Goal: Transaction & Acquisition: Download file/media

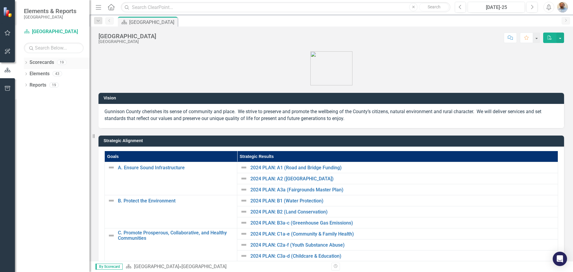
click at [25, 64] on icon "Dropdown" at bounding box center [26, 62] width 4 height 3
click at [28, 73] on icon "Dropdown" at bounding box center [29, 74] width 4 height 4
click at [36, 85] on icon "Dropdown" at bounding box center [35, 85] width 4 height 4
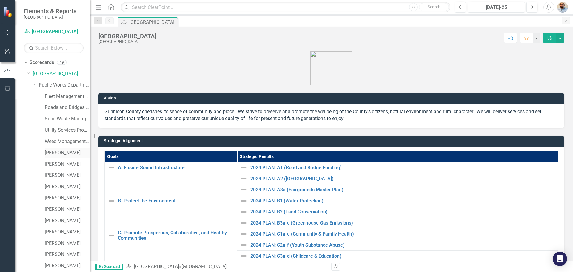
click at [57, 153] on link "[PERSON_NAME]" at bounding box center [67, 153] width 45 height 7
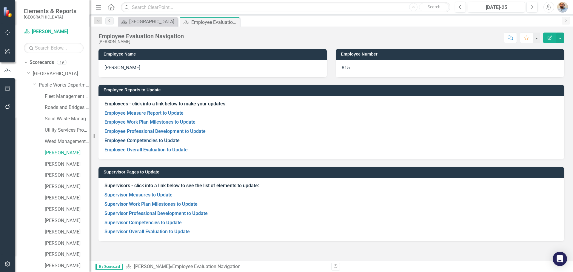
click at [173, 142] on link "Employee Competencies to Update" at bounding box center [141, 141] width 75 height 6
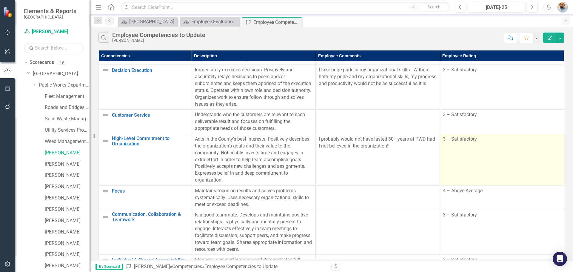
scroll to position [63, 0]
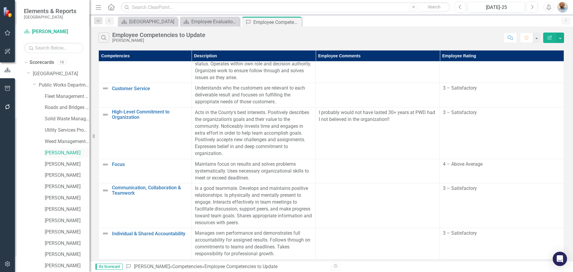
click at [61, 155] on link "[PERSON_NAME]" at bounding box center [67, 153] width 45 height 7
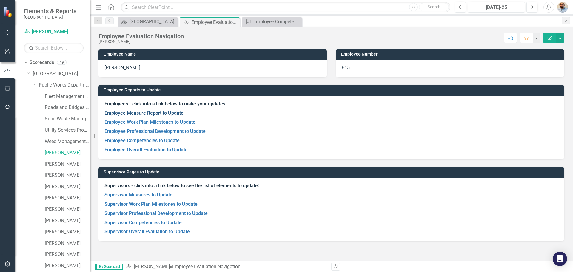
click at [126, 116] on link "Employee Measure Report to Update" at bounding box center [143, 113] width 79 height 6
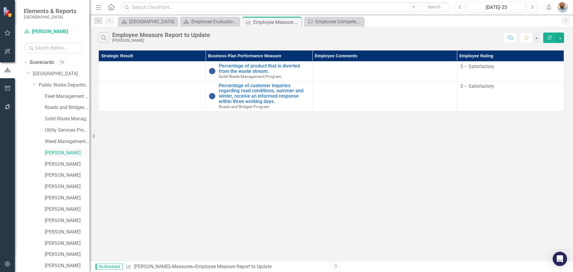
click at [61, 153] on link "[PERSON_NAME]" at bounding box center [67, 153] width 45 height 7
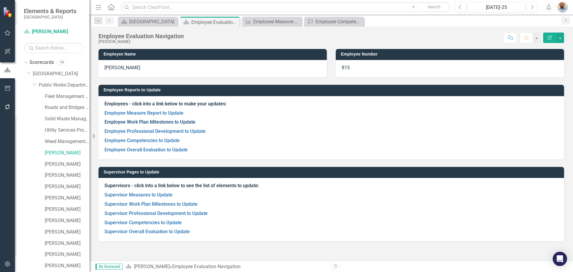
click at [146, 124] on link "Employee Work Plan Milestones to Update" at bounding box center [149, 122] width 91 height 6
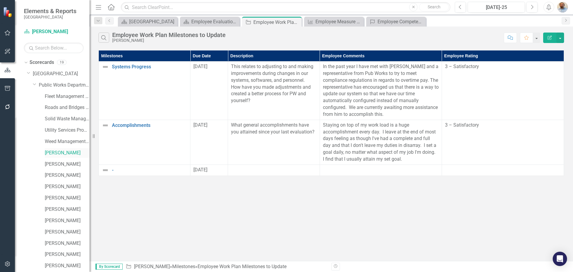
click at [67, 156] on link "[PERSON_NAME]" at bounding box center [67, 153] width 45 height 7
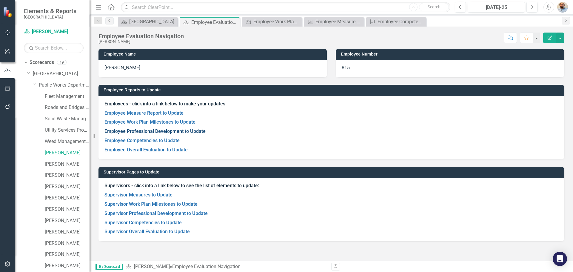
click at [133, 131] on link "Employee Professional Development to Update" at bounding box center [154, 131] width 101 height 6
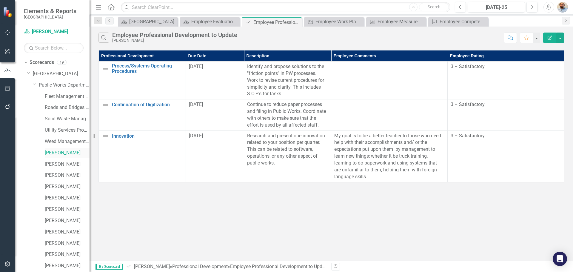
click at [65, 154] on link "[PERSON_NAME]" at bounding box center [67, 153] width 45 height 7
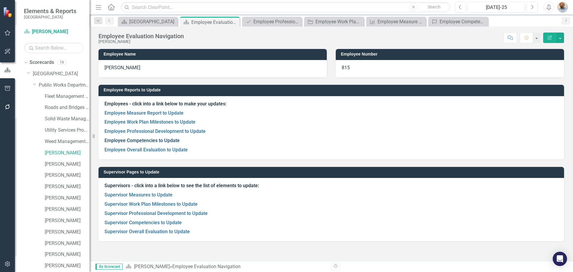
click at [131, 142] on link "Employee Competencies to Update" at bounding box center [141, 141] width 75 height 6
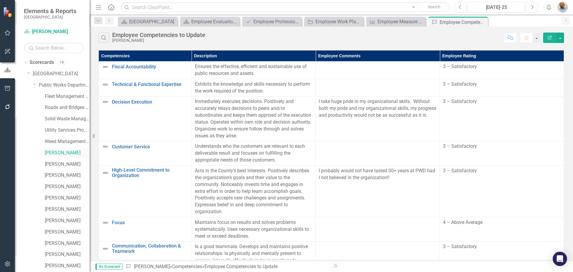
click at [65, 150] on link "[PERSON_NAME]" at bounding box center [67, 153] width 45 height 7
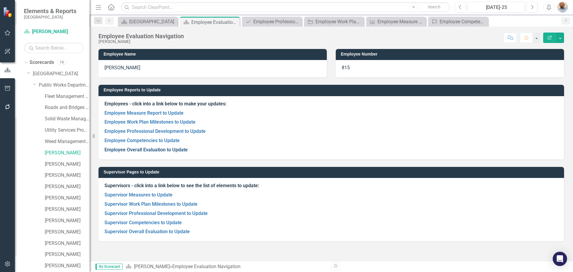
click at [146, 149] on link "Employee Overall Evaluation to Update" at bounding box center [145, 150] width 83 height 6
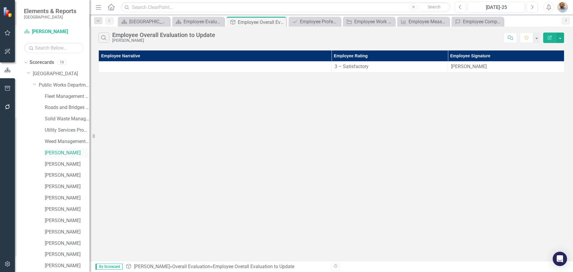
click at [62, 152] on link "[PERSON_NAME]" at bounding box center [67, 153] width 45 height 7
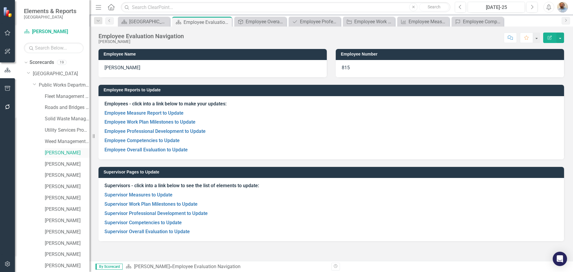
click at [52, 153] on link "[PERSON_NAME]" at bounding box center [67, 153] width 45 height 7
click at [34, 265] on link "Reports" at bounding box center [38, 265] width 17 height 7
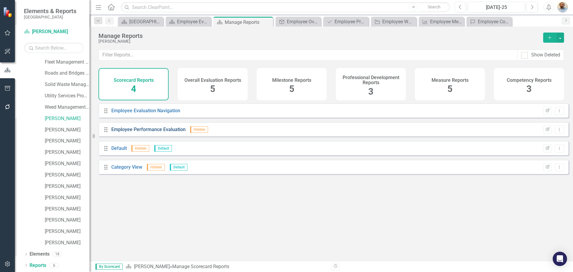
click at [169, 132] on link "Employee Performance Evaluation" at bounding box center [148, 130] width 74 height 6
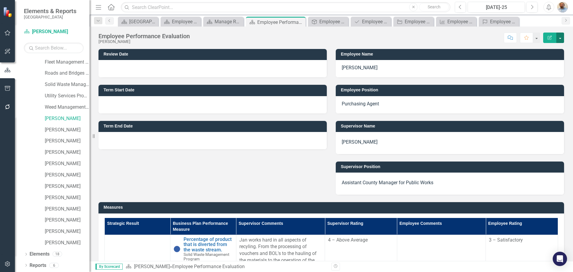
click at [561, 40] on button "button" at bounding box center [560, 38] width 8 height 10
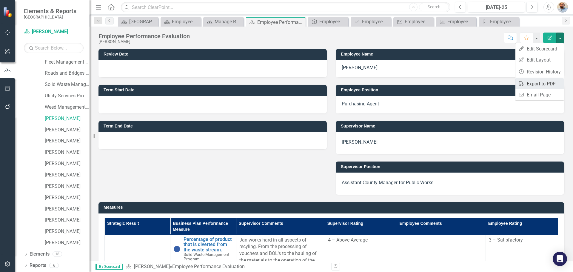
click at [539, 82] on link "PDF Export to PDF" at bounding box center [539, 83] width 48 height 11
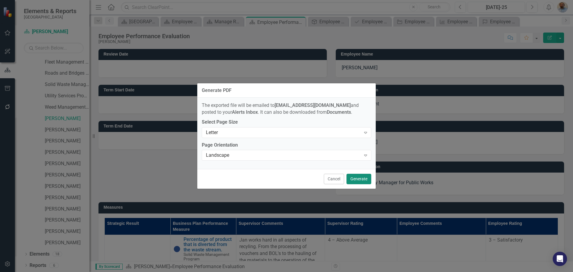
click at [361, 179] on button "Generate" at bounding box center [359, 179] width 25 height 10
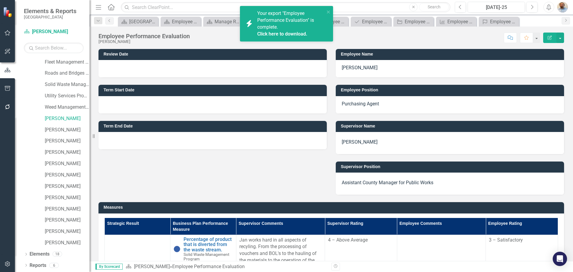
click at [300, 32] on link "Click here to download." at bounding box center [282, 34] width 50 height 6
